Goal: Information Seeking & Learning: Check status

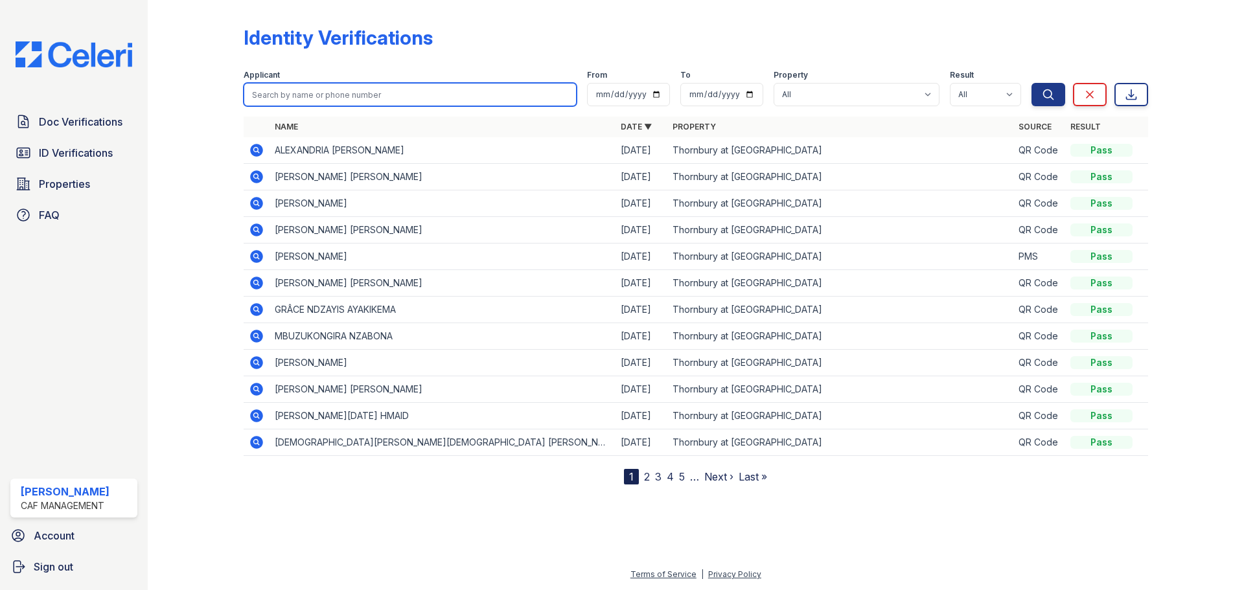
drag, startPoint x: 0, startPoint y: 0, endPoint x: 299, endPoint y: 95, distance: 313.4
click at [296, 97] on input "search" at bounding box center [410, 94] width 333 height 23
type input "Sandra"
click at [1032, 83] on button "Search" at bounding box center [1049, 94] width 34 height 23
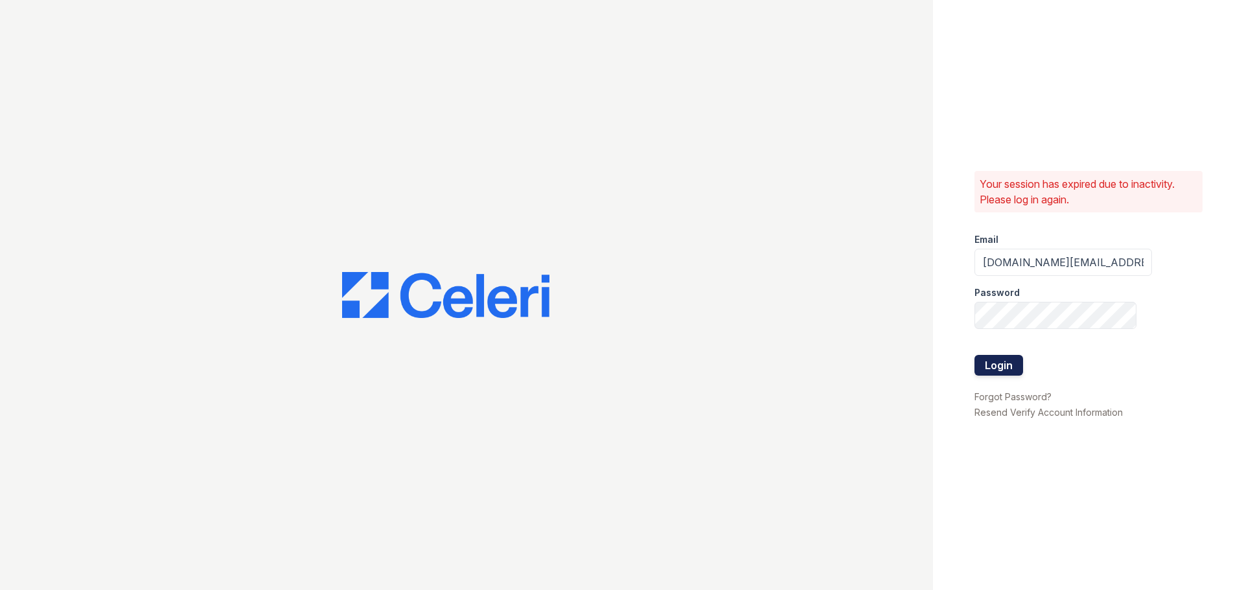
click at [1003, 368] on button "Login" at bounding box center [999, 365] width 49 height 21
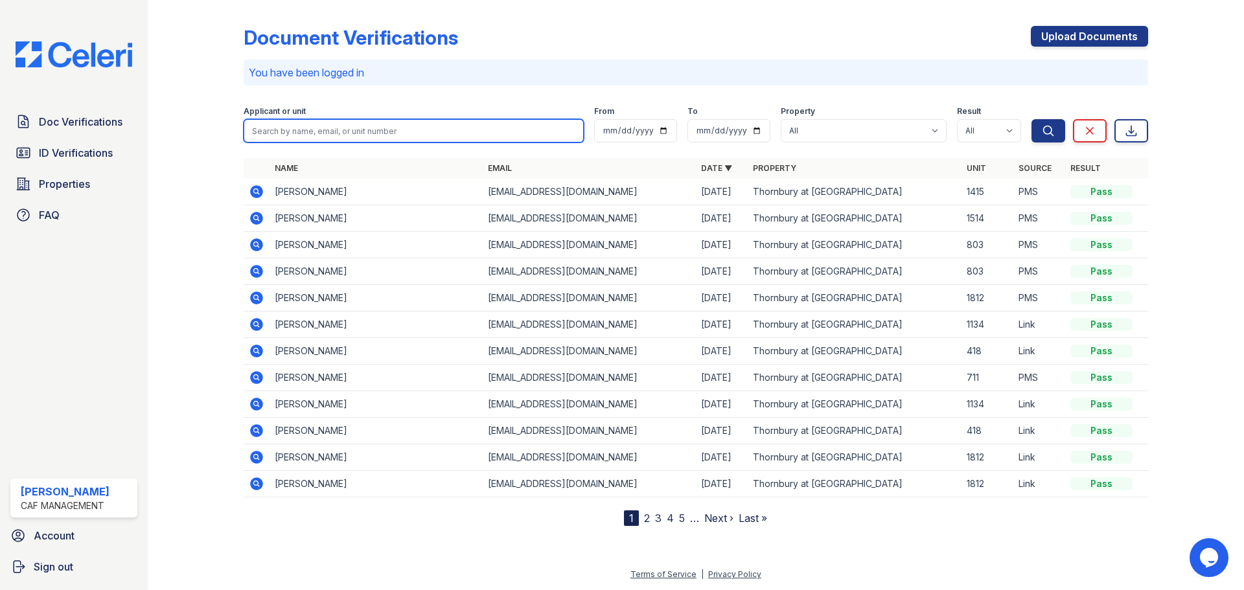
click at [267, 123] on input "search" at bounding box center [414, 130] width 340 height 23
type input "[PERSON_NAME]"
click at [1032, 119] on button "Search" at bounding box center [1049, 130] width 34 height 23
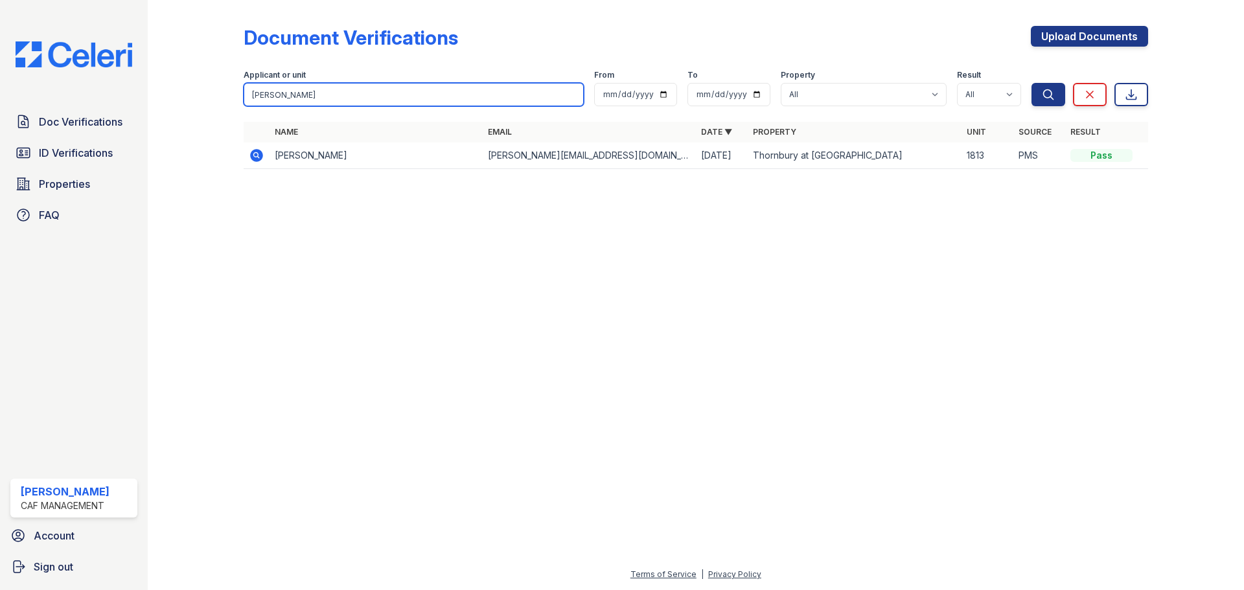
click at [287, 97] on input "[PERSON_NAME]" at bounding box center [414, 94] width 340 height 23
type input "Hunt"
click at [1032, 83] on button "Search" at bounding box center [1049, 94] width 34 height 23
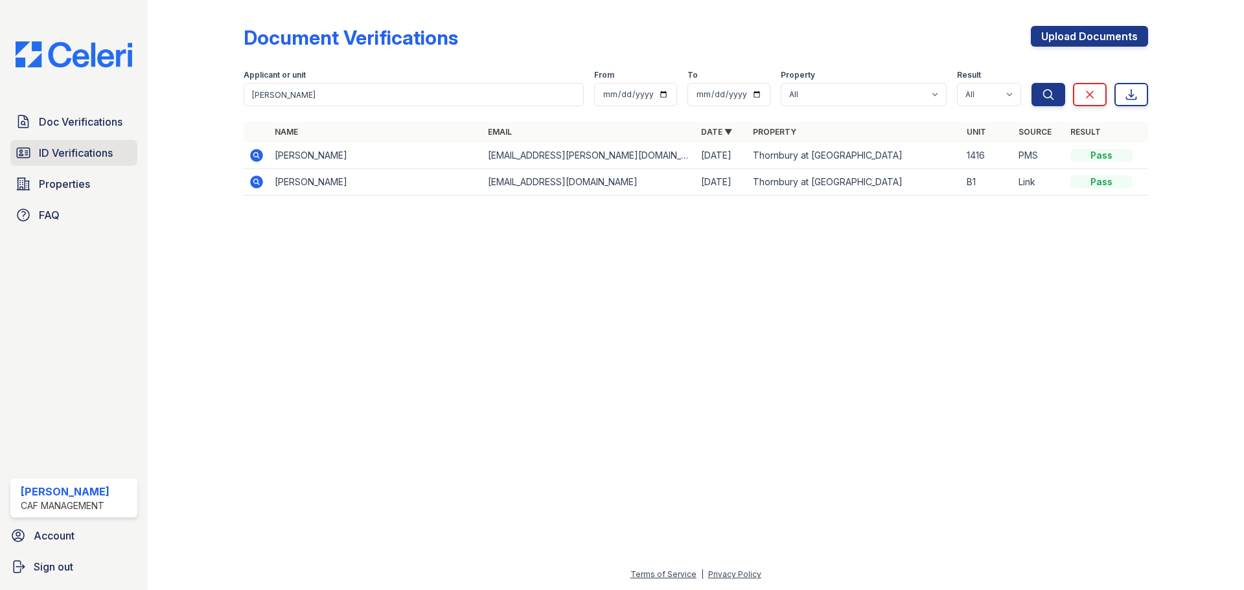
click at [97, 145] on span "ID Verifications" at bounding box center [76, 153] width 74 height 16
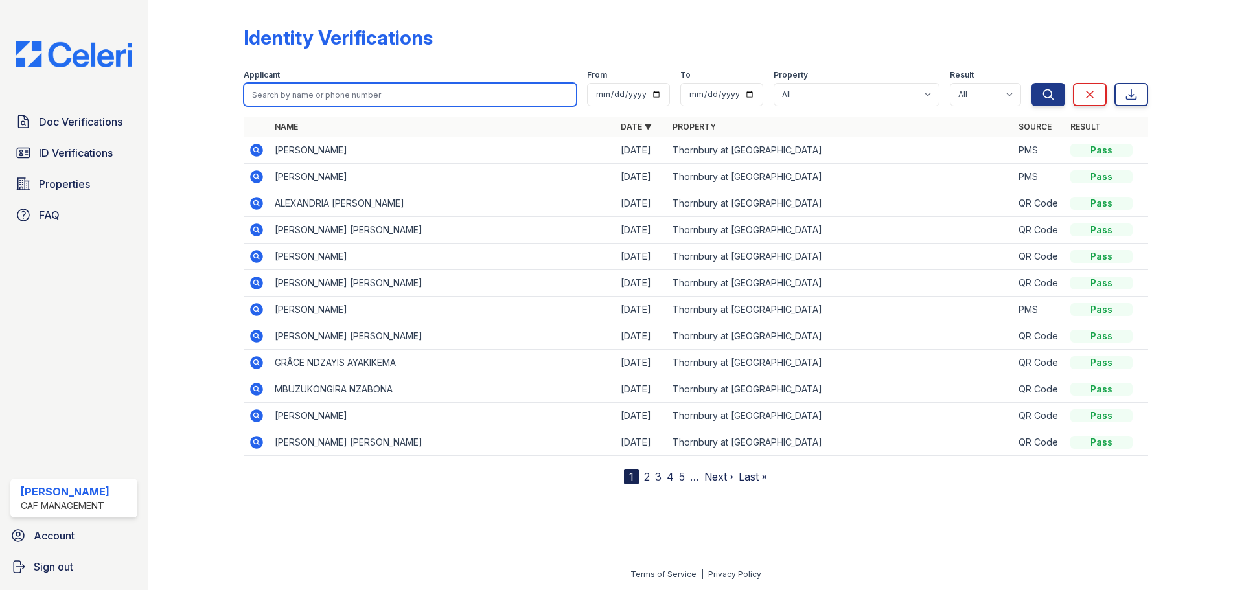
click at [285, 100] on input "search" at bounding box center [410, 94] width 333 height 23
type input "Sandra"
click at [1032, 83] on button "Search" at bounding box center [1049, 94] width 34 height 23
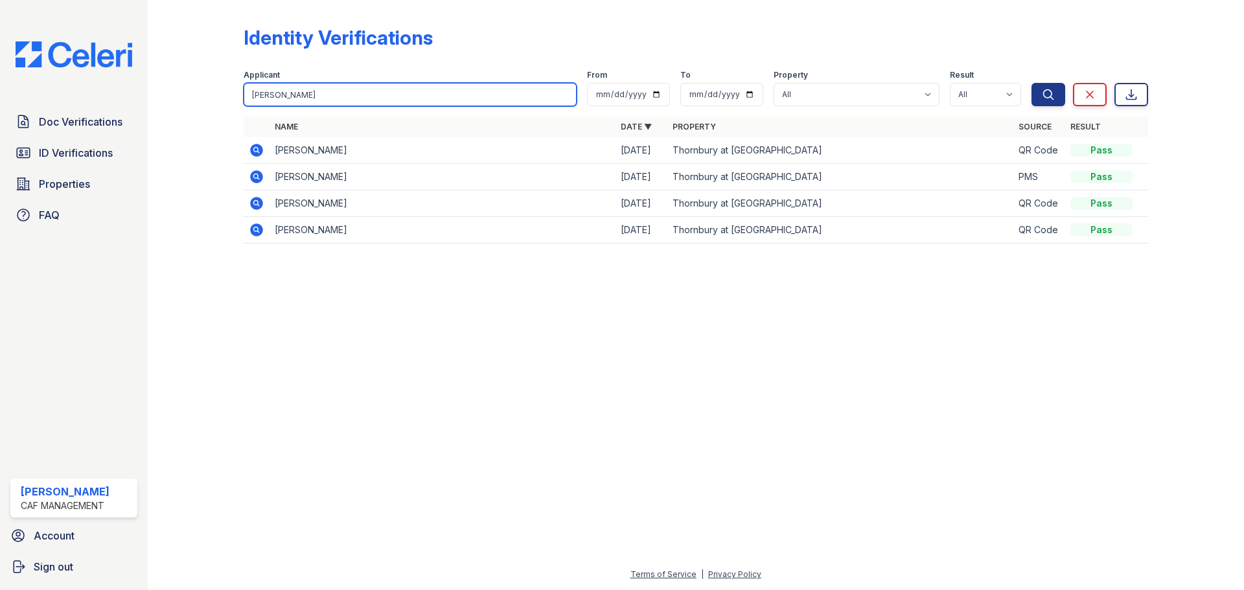
click at [290, 100] on input "Sandra" at bounding box center [410, 94] width 333 height 23
type input "[PERSON_NAME]"
click at [1032, 83] on button "Search" at bounding box center [1049, 94] width 34 height 23
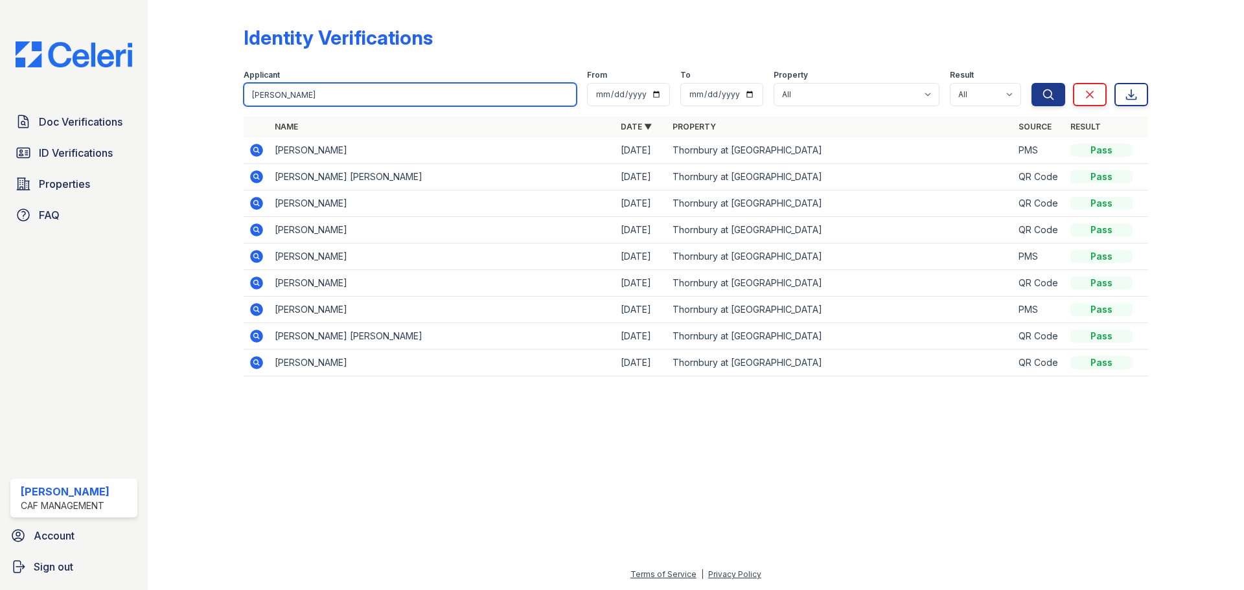
click at [310, 101] on input "[PERSON_NAME]" at bounding box center [410, 94] width 333 height 23
click at [309, 101] on input "[PERSON_NAME]" at bounding box center [410, 94] width 333 height 23
click at [299, 88] on input "[PERSON_NAME]" at bounding box center [410, 94] width 333 height 23
type input "[PERSON_NAME]"
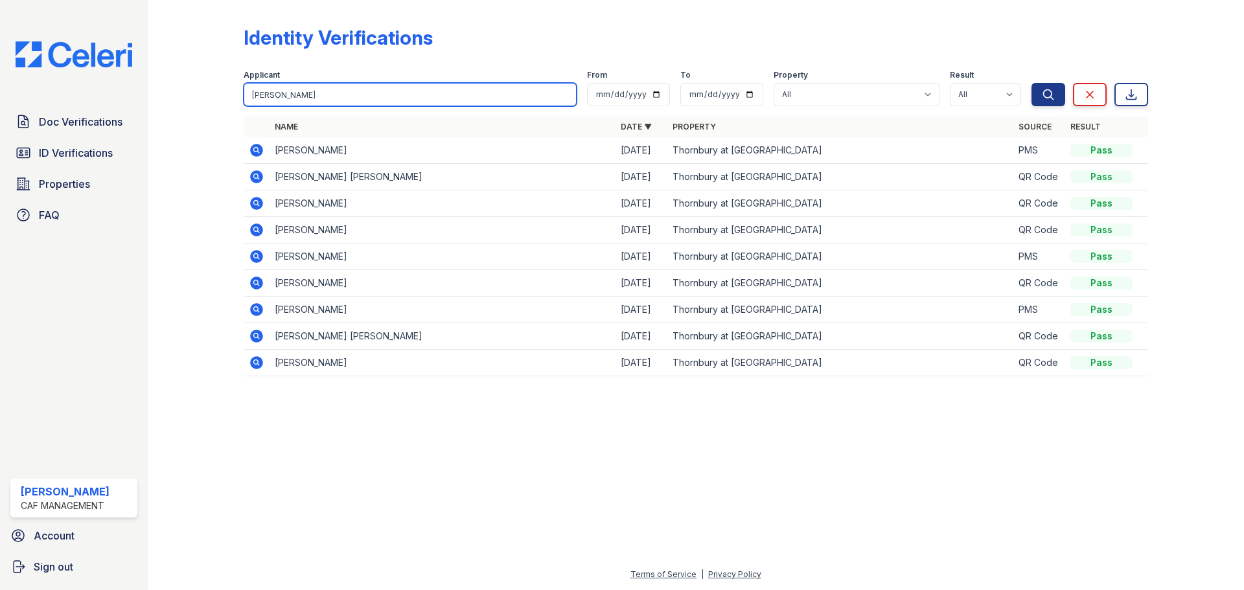
click at [1032, 83] on button "Search" at bounding box center [1049, 94] width 34 height 23
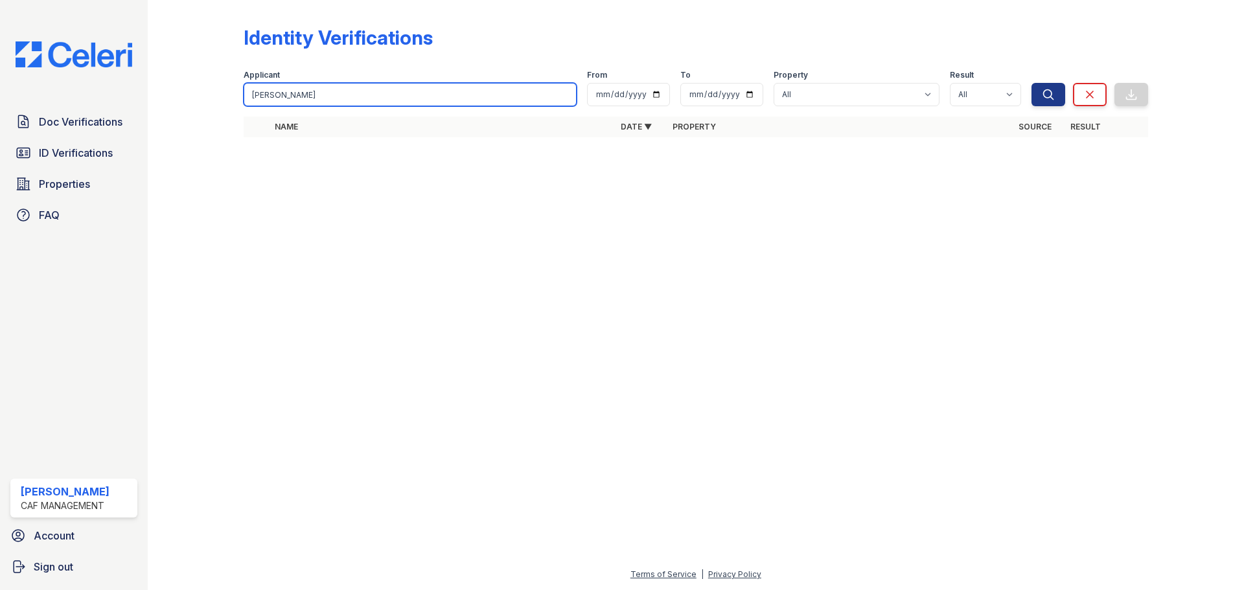
click at [268, 99] on input "[PERSON_NAME]" at bounding box center [410, 94] width 333 height 23
click at [69, 113] on link "Doc Verifications" at bounding box center [73, 122] width 127 height 26
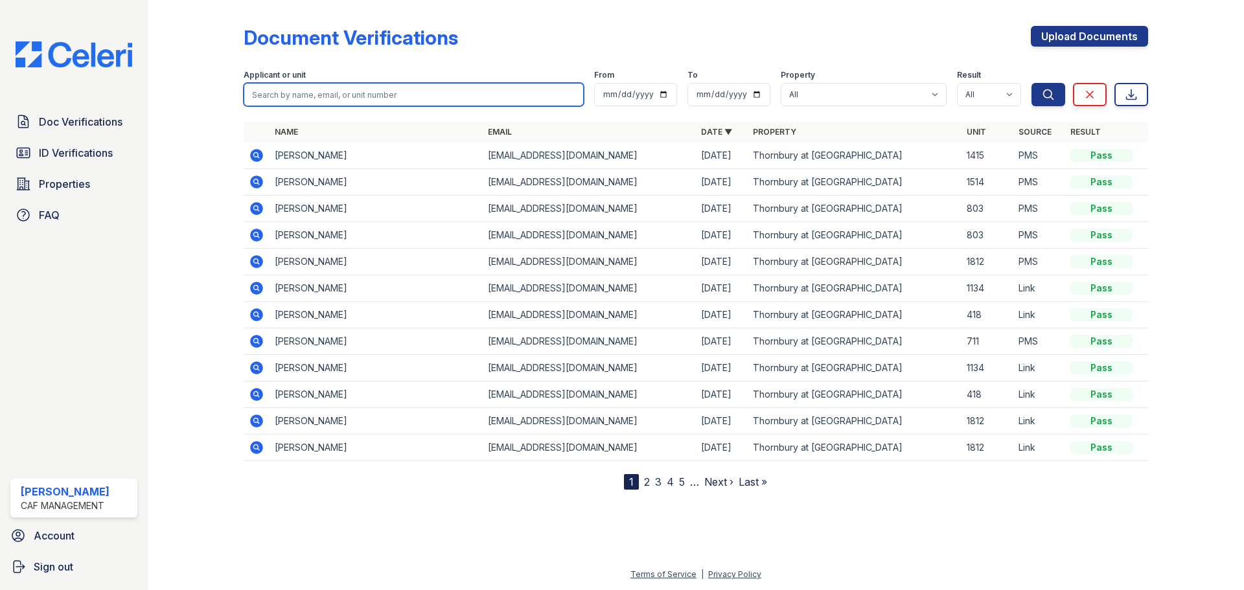
click at [336, 95] on input "search" at bounding box center [414, 94] width 340 height 23
type input "[PERSON_NAME]"
click at [1032, 83] on button "Search" at bounding box center [1049, 94] width 34 height 23
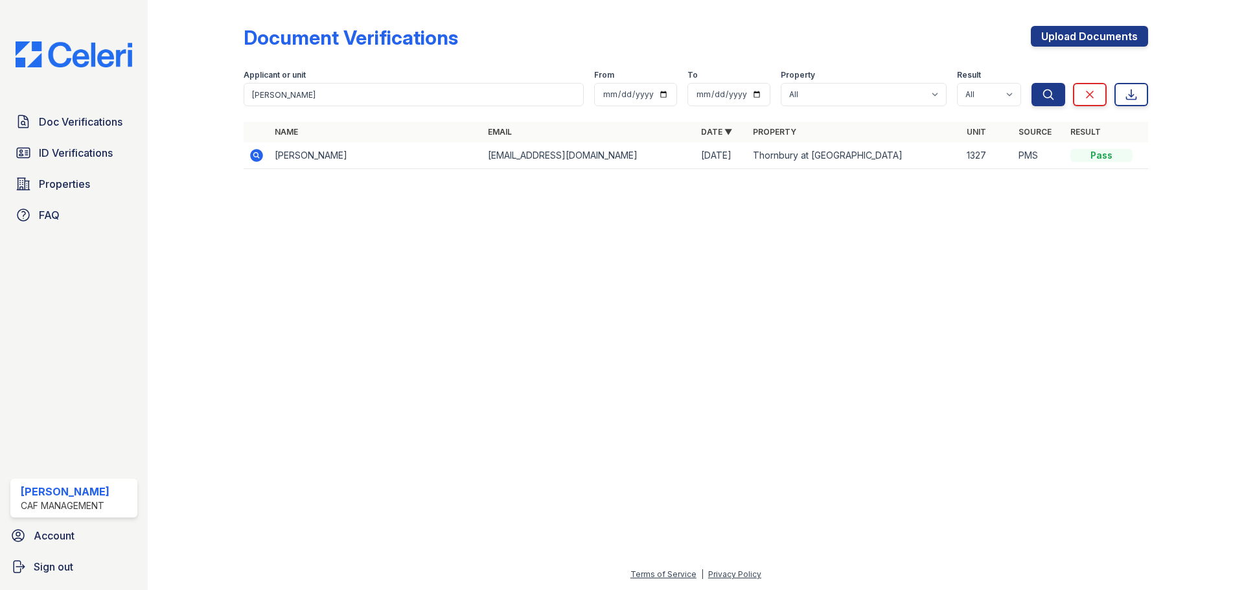
click at [255, 150] on icon at bounding box center [256, 155] width 13 height 13
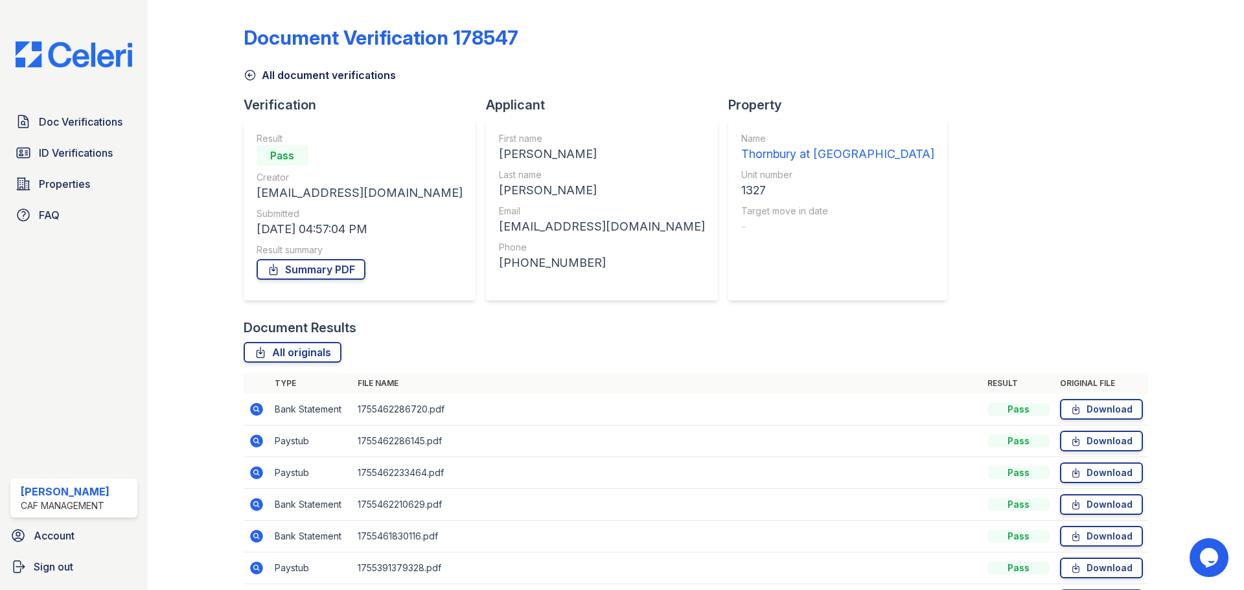
click at [261, 445] on icon at bounding box center [257, 442] width 16 height 16
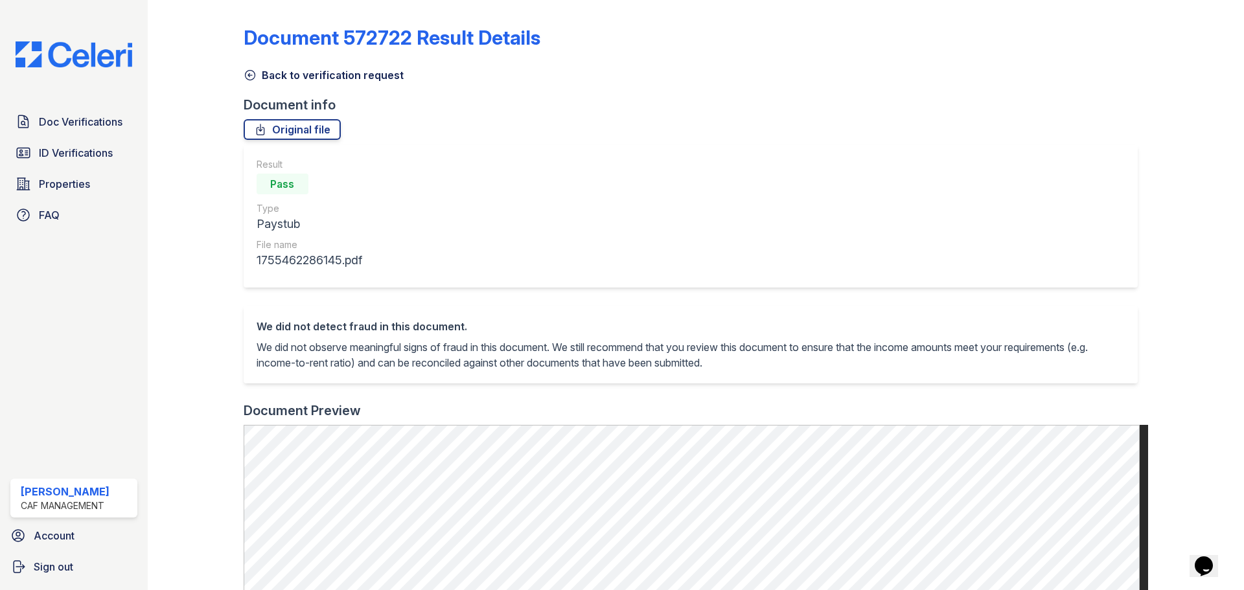
click at [251, 74] on icon at bounding box center [250, 75] width 13 height 13
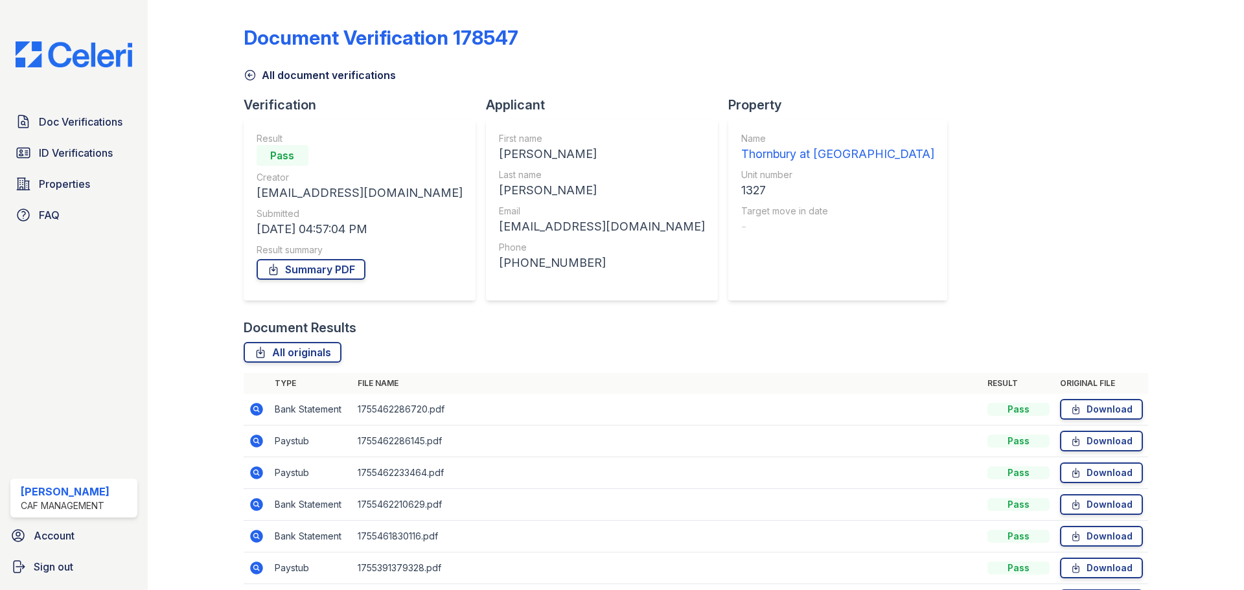
click at [259, 469] on icon at bounding box center [256, 473] width 13 height 13
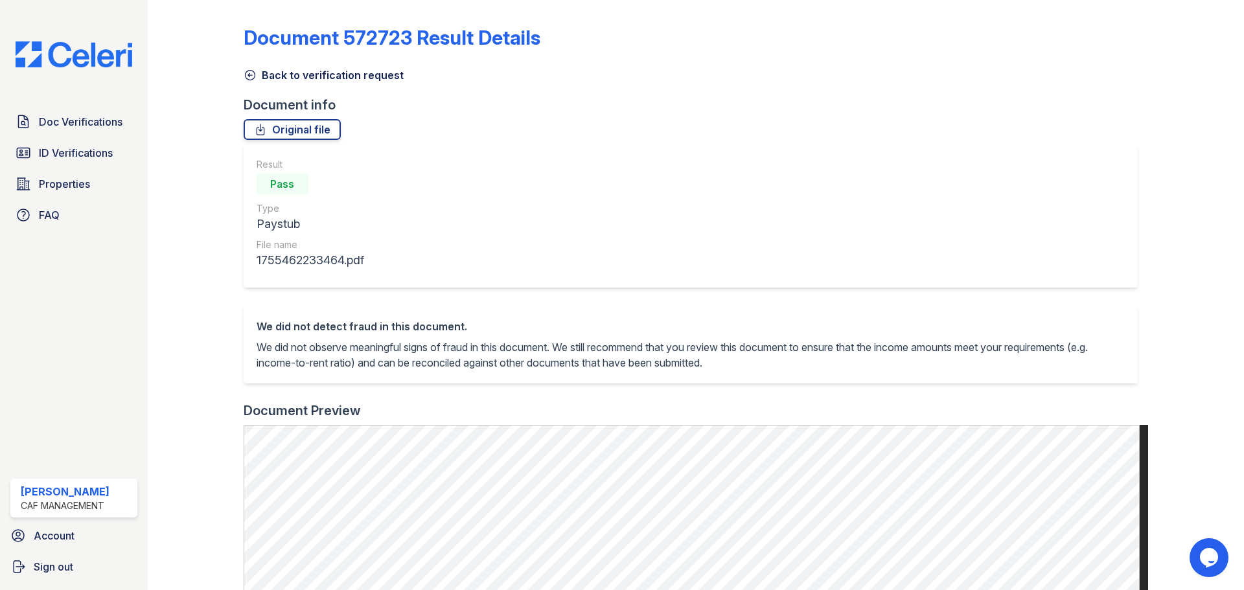
click at [253, 73] on icon at bounding box center [250, 76] width 10 height 10
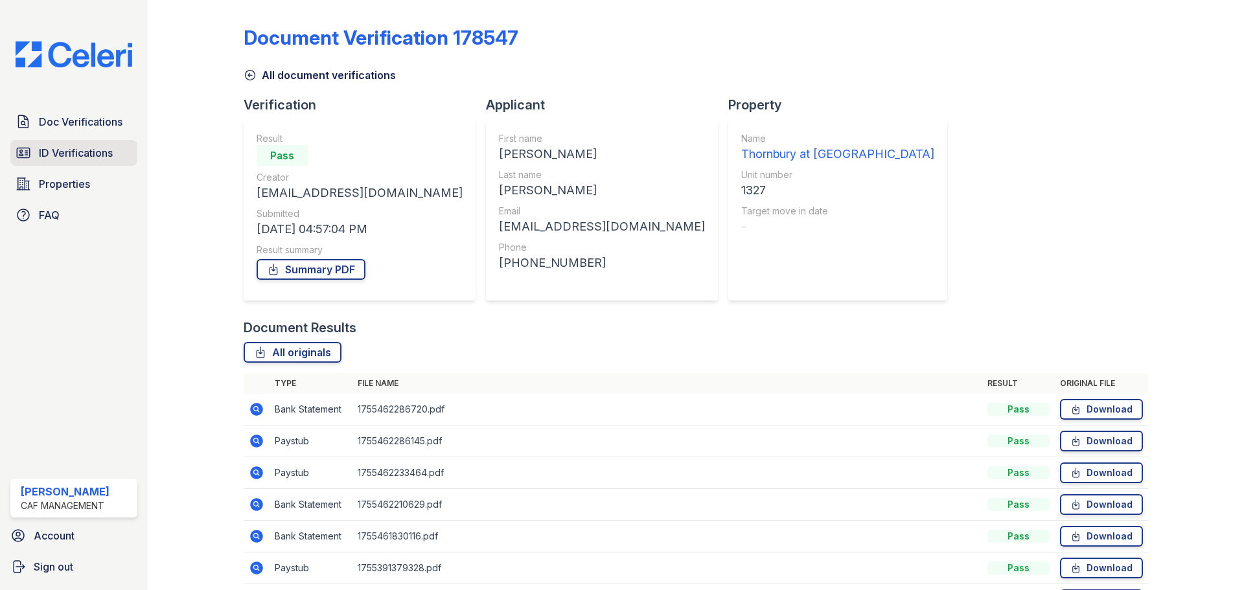
click at [72, 157] on span "ID Verifications" at bounding box center [76, 153] width 74 height 16
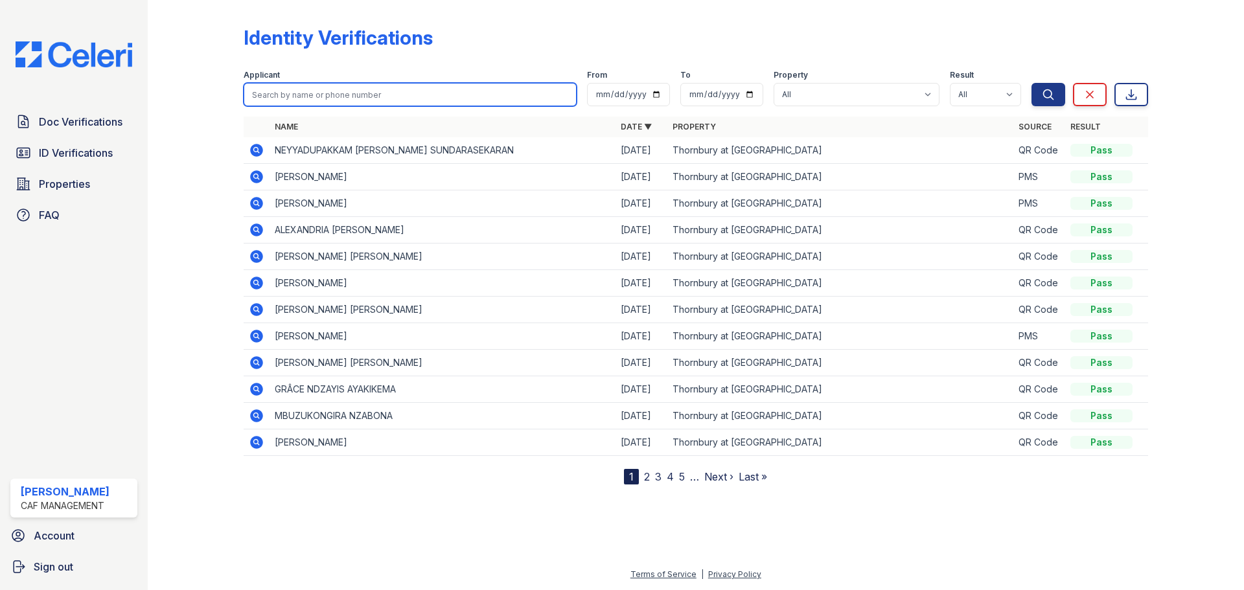
click at [276, 94] on input "search" at bounding box center [410, 94] width 333 height 23
type input "[PERSON_NAME]"
click at [1032, 83] on button "Search" at bounding box center [1049, 94] width 34 height 23
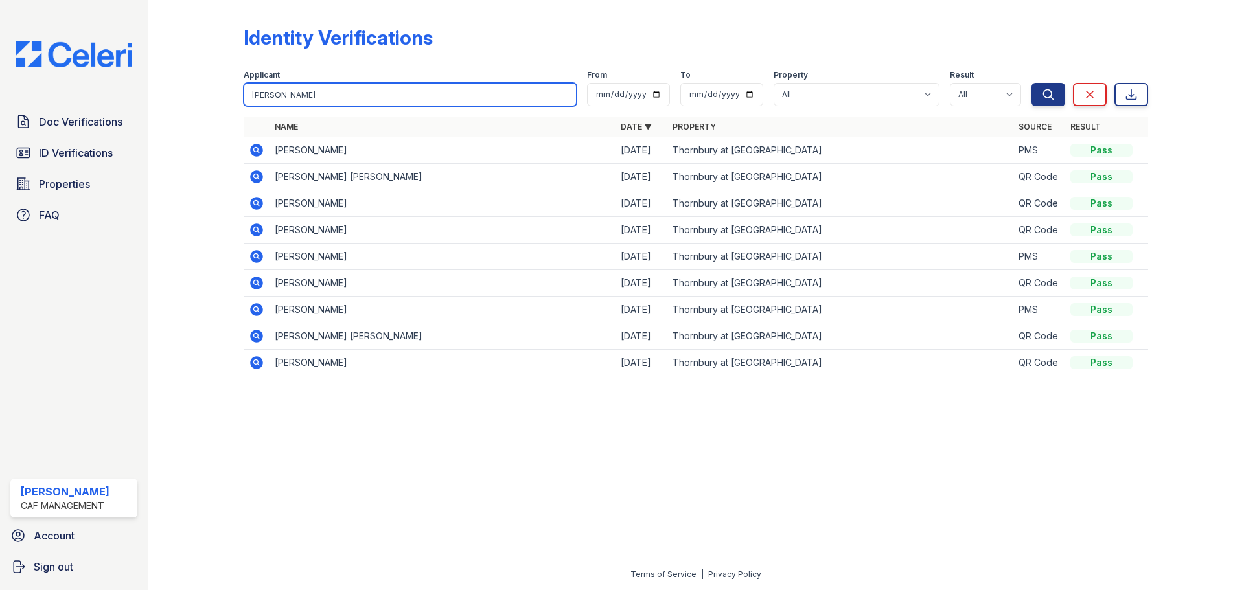
click at [268, 93] on input "[PERSON_NAME]" at bounding box center [410, 94] width 333 height 23
type input "[PERSON_NAME]"
click at [1032, 83] on button "Search" at bounding box center [1049, 94] width 34 height 23
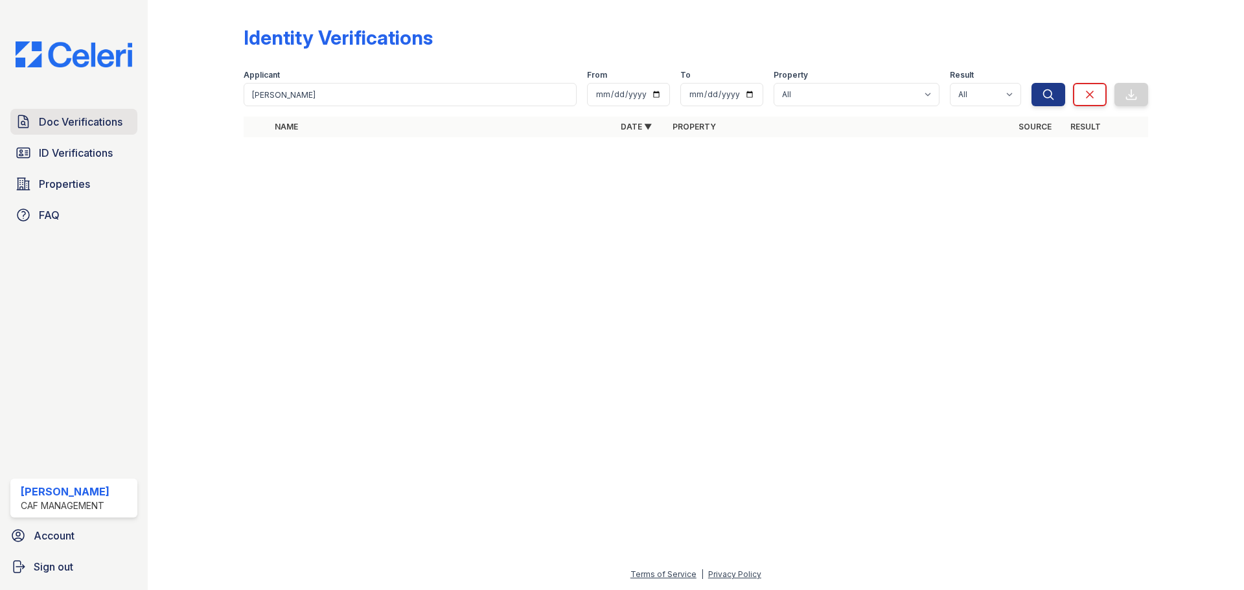
click at [71, 126] on span "Doc Verifications" at bounding box center [81, 122] width 84 height 16
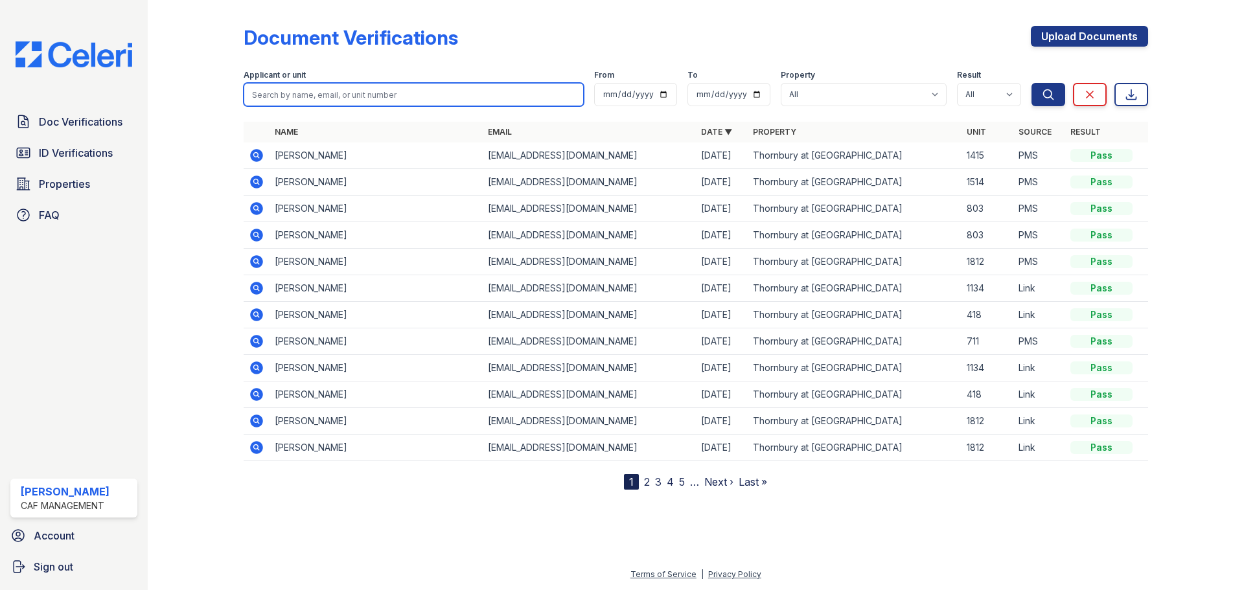
click at [296, 87] on input "search" at bounding box center [414, 94] width 340 height 23
type input "hunt"
click at [1032, 83] on button "Search" at bounding box center [1049, 94] width 34 height 23
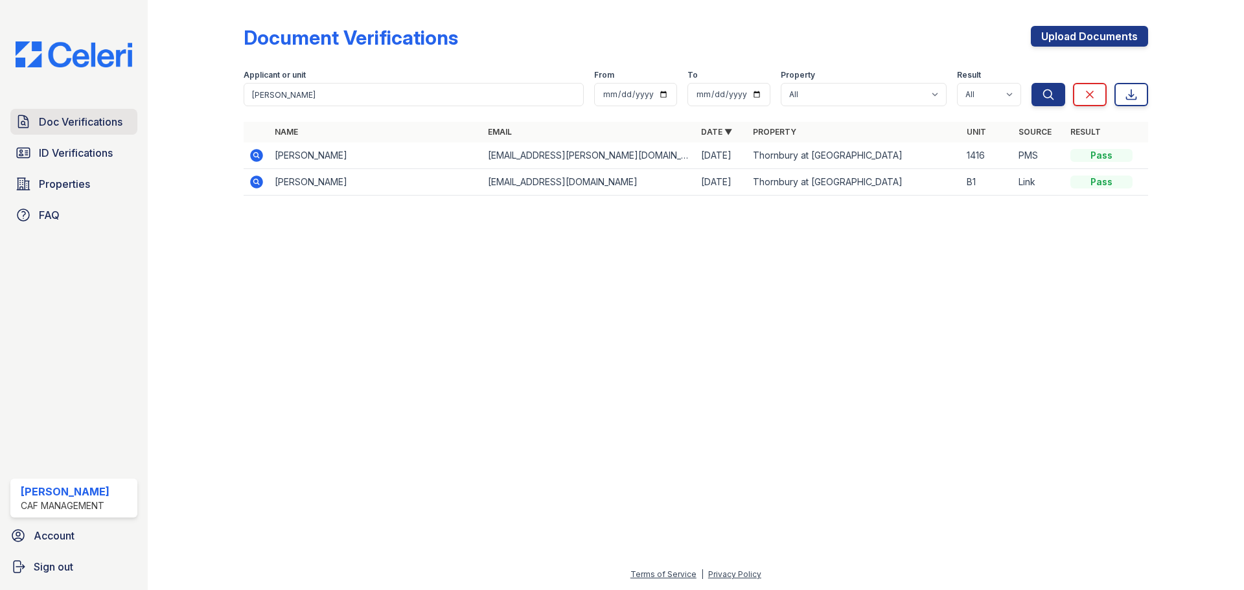
click at [93, 124] on span "Doc Verifications" at bounding box center [81, 122] width 84 height 16
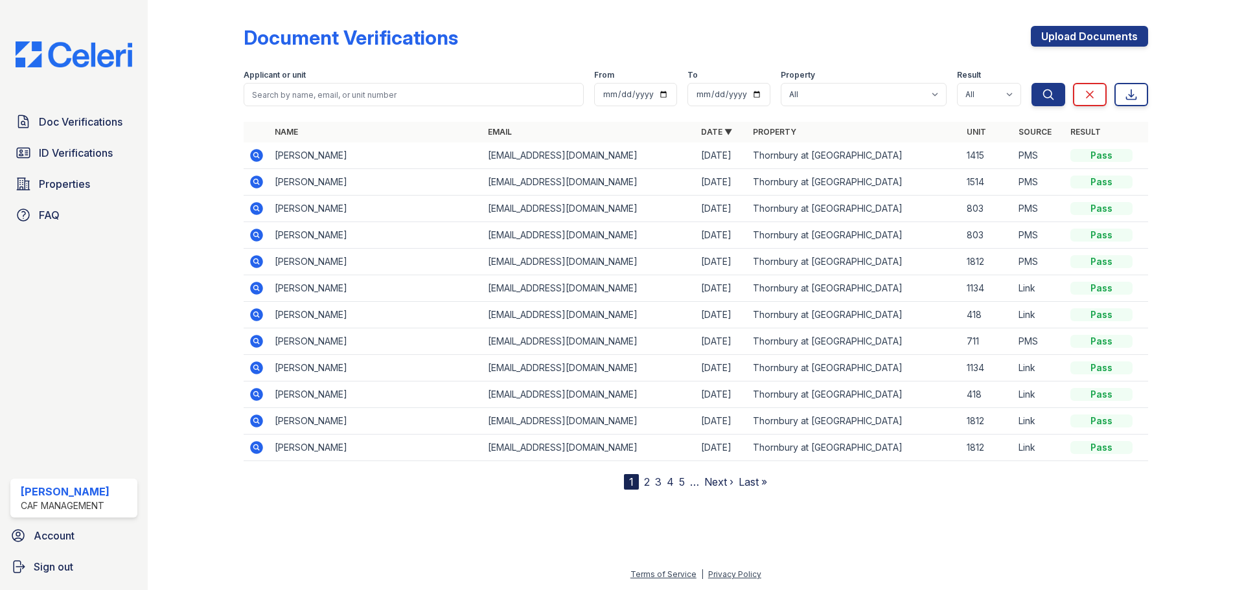
click at [269, 80] on div "Applicant or unit" at bounding box center [414, 76] width 340 height 13
click at [273, 88] on input "search" at bounding box center [414, 94] width 340 height 23
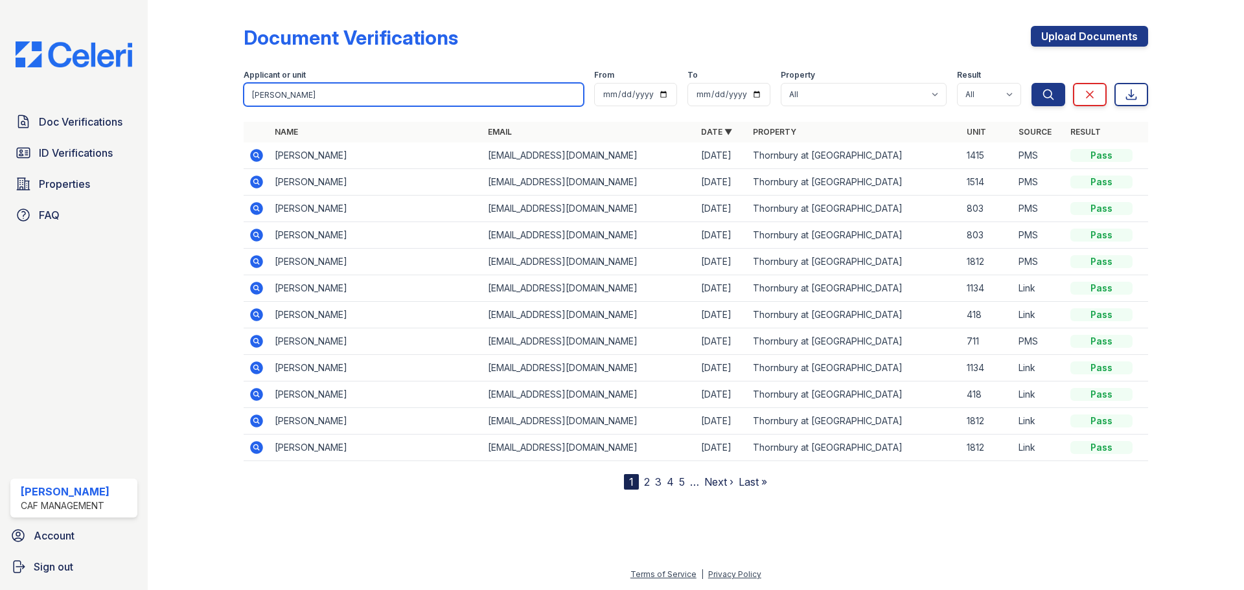
type input "hunt"
click at [1032, 83] on button "Search" at bounding box center [1049, 94] width 34 height 23
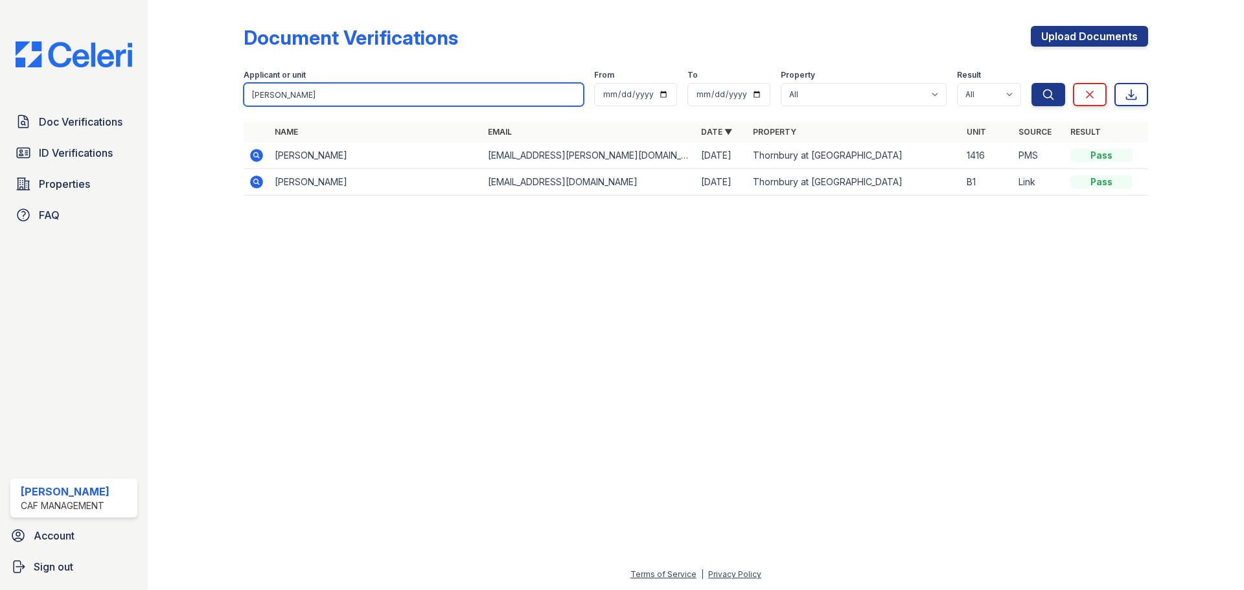
click at [269, 91] on input "hunt" at bounding box center [414, 94] width 340 height 23
click at [294, 93] on input "search" at bounding box center [414, 94] width 340 height 23
type input "[PERSON_NAME]"
click at [1032, 83] on button "Search" at bounding box center [1049, 94] width 34 height 23
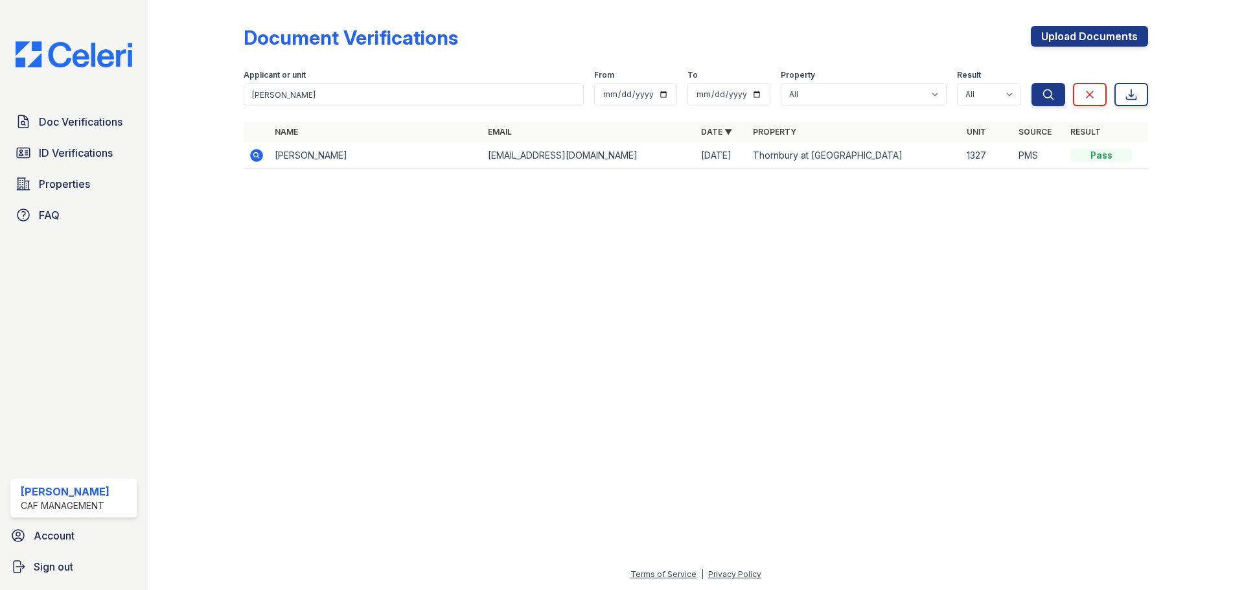
click at [254, 156] on icon at bounding box center [257, 156] width 16 height 16
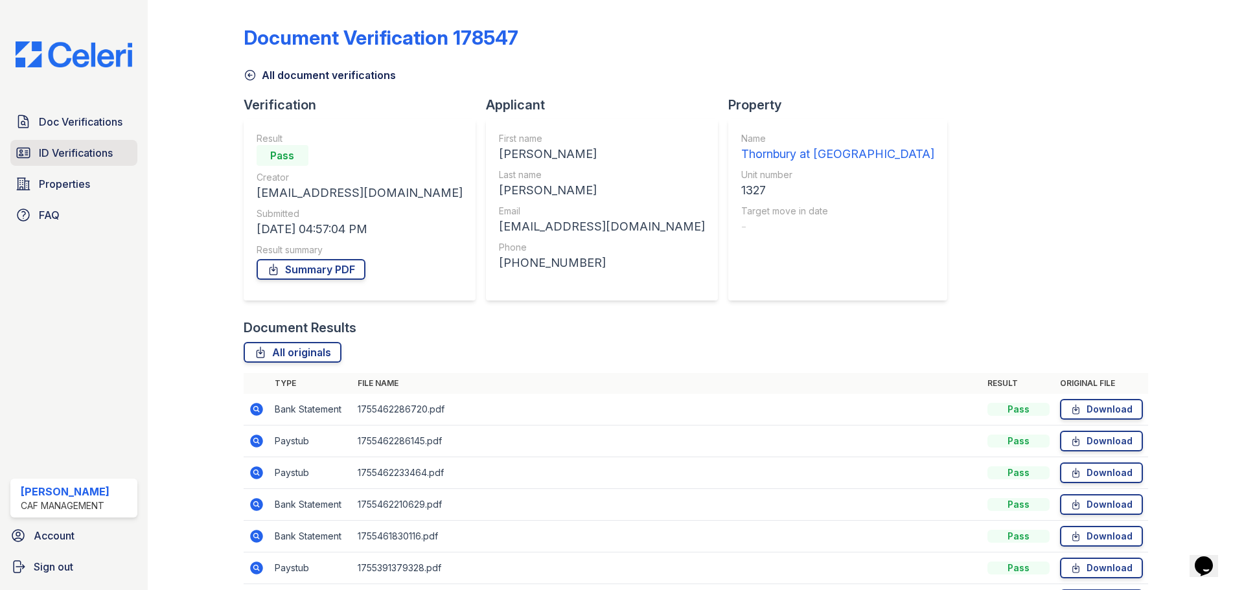
click at [72, 154] on span "ID Verifications" at bounding box center [76, 153] width 74 height 16
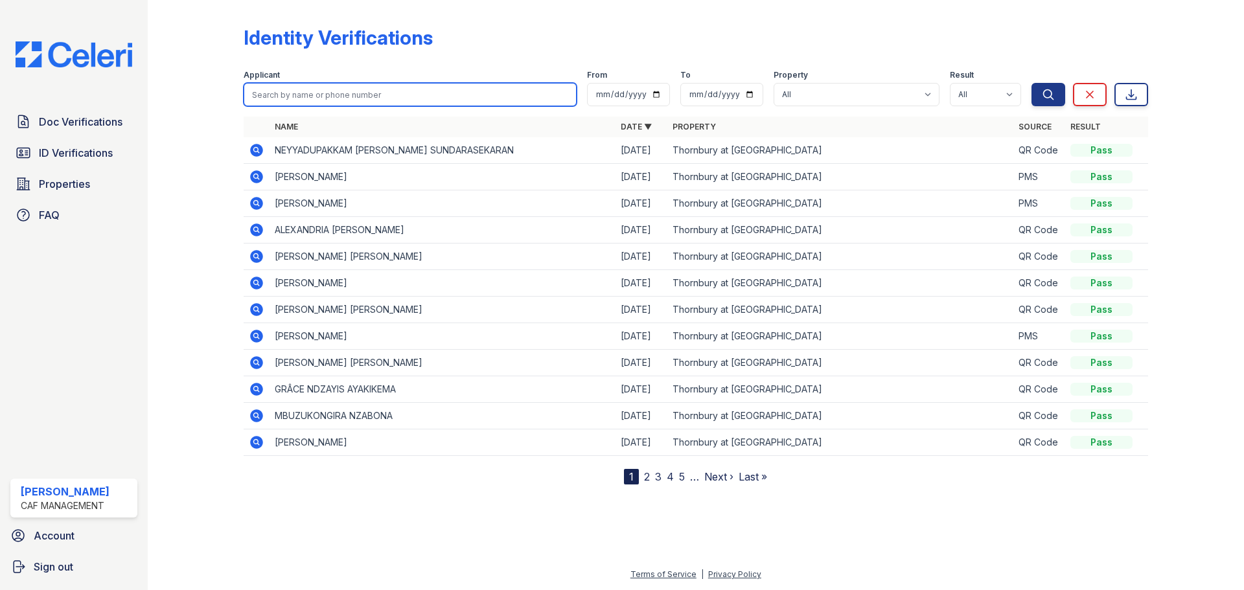
click at [263, 89] on input "search" at bounding box center [410, 94] width 333 height 23
type input "[PERSON_NAME]"
click at [1032, 83] on button "Search" at bounding box center [1049, 94] width 34 height 23
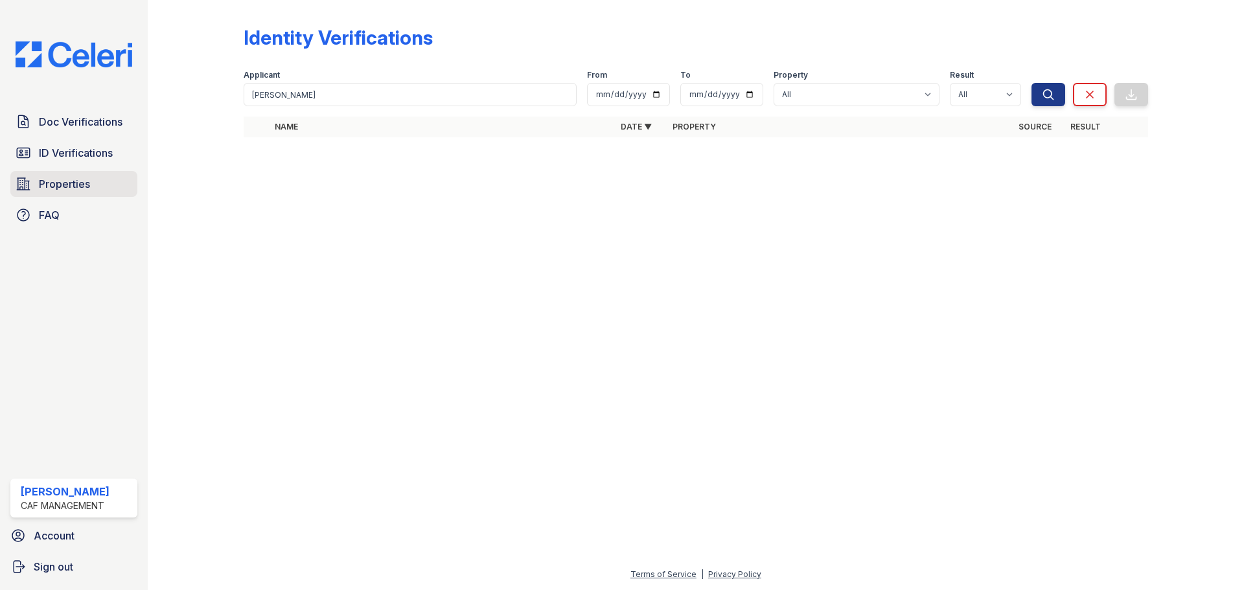
click at [56, 175] on link "Properties" at bounding box center [73, 184] width 127 height 26
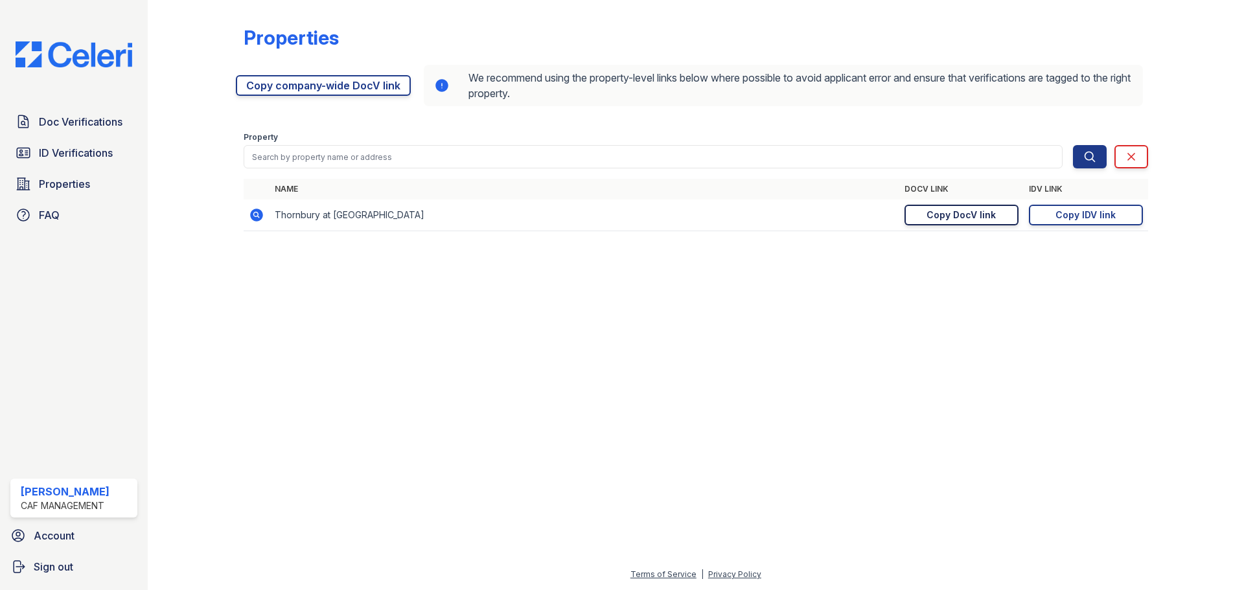
click at [983, 215] on div "Copy DocV link" at bounding box center [961, 215] width 69 height 13
